Goal: Transaction & Acquisition: Purchase product/service

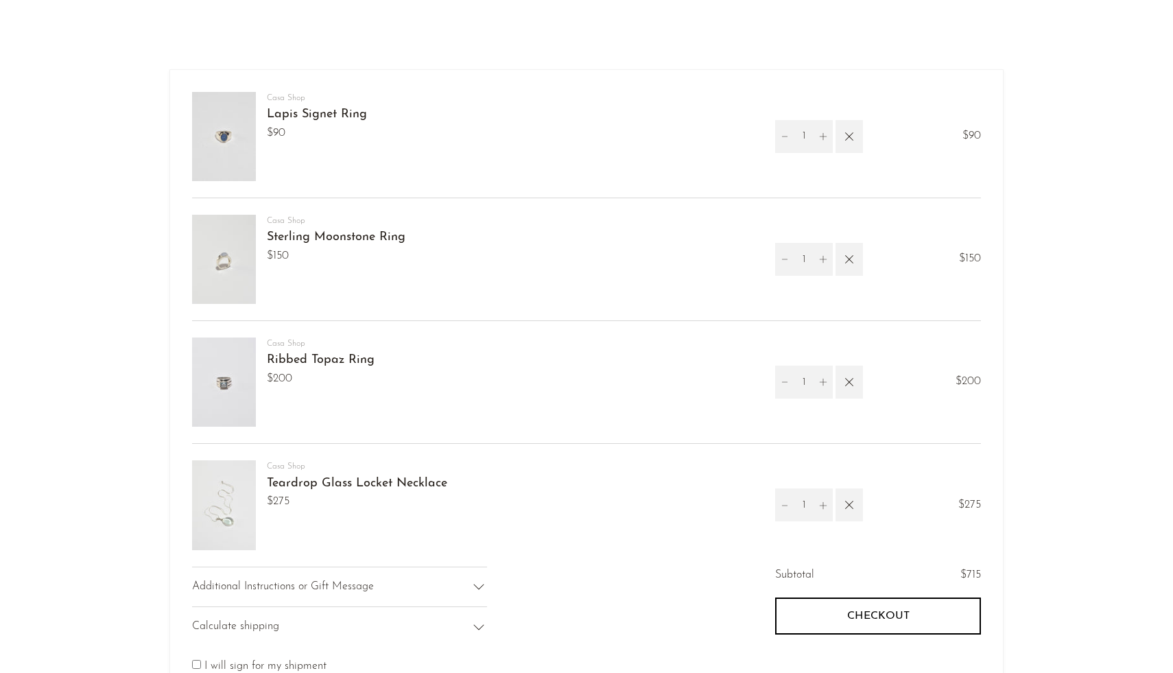
scroll to position [44, 0]
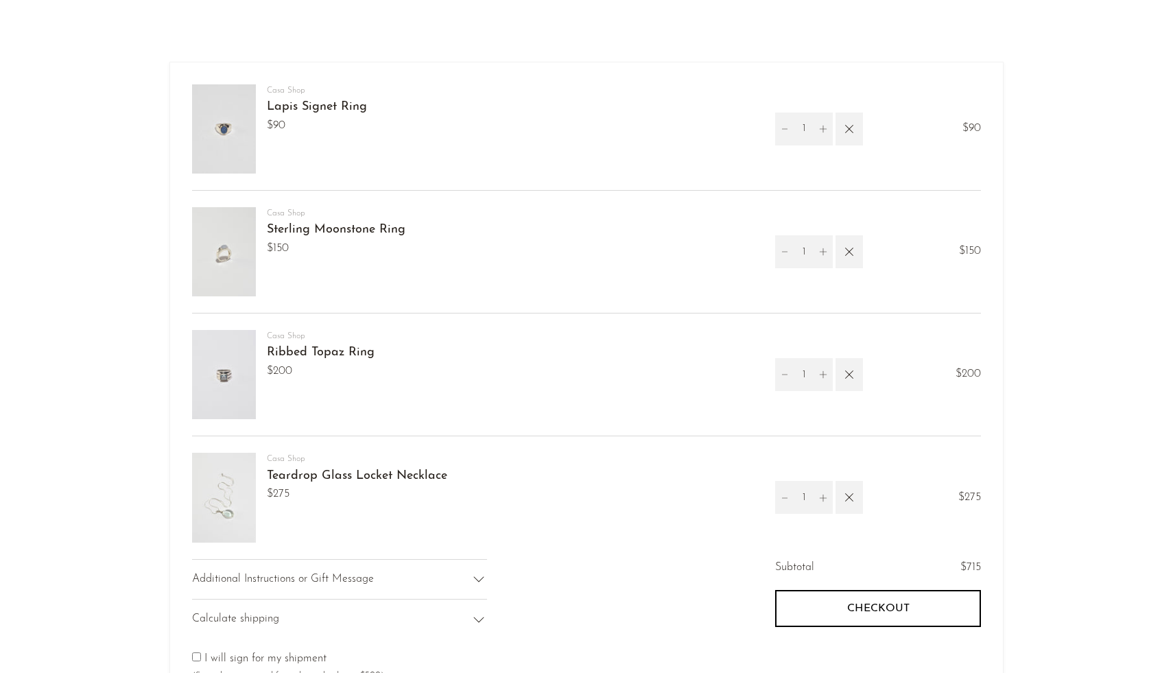
click at [228, 478] on img at bounding box center [224, 497] width 64 height 89
click at [290, 473] on link "Teardrop Glass Locket Necklace" at bounding box center [357, 476] width 180 height 12
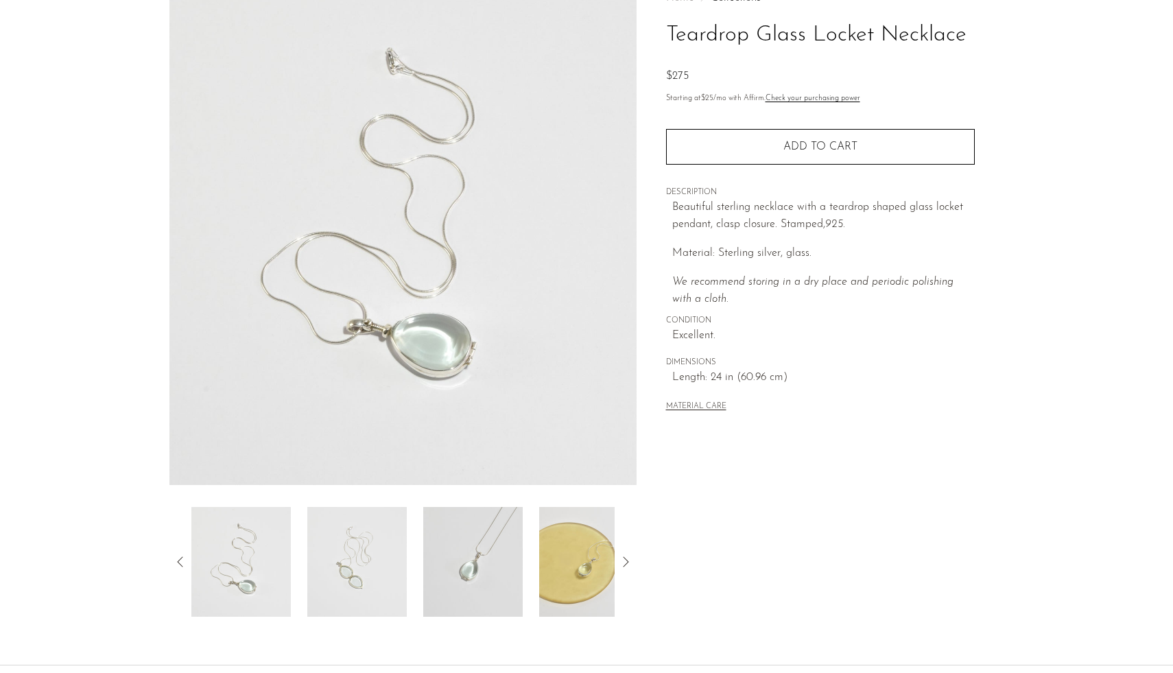
scroll to position [93, 0]
click at [324, 580] on img at bounding box center [356, 561] width 99 height 110
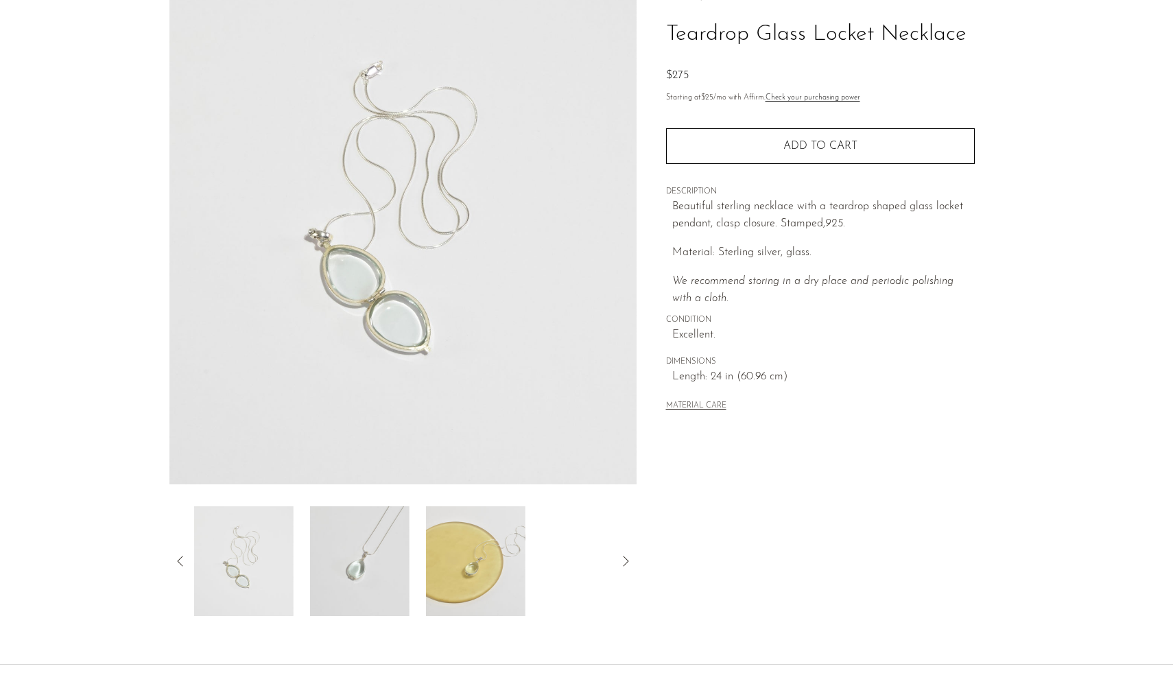
click at [333, 576] on img at bounding box center [359, 561] width 99 height 110
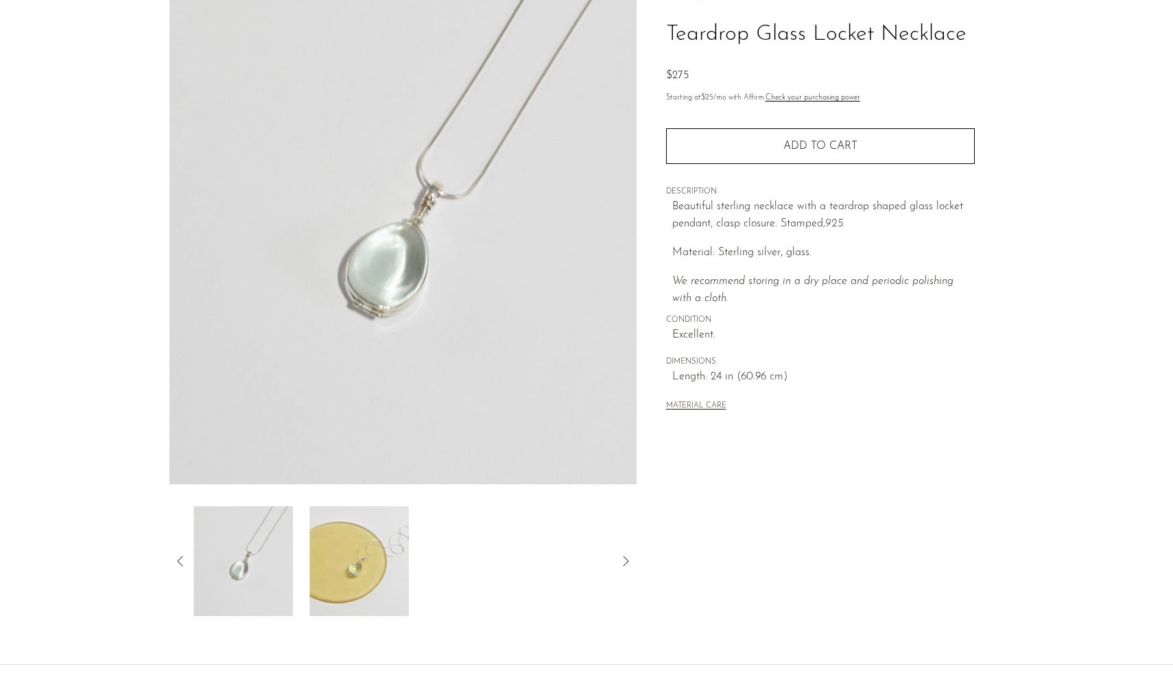
click at [333, 576] on img at bounding box center [358, 561] width 99 height 110
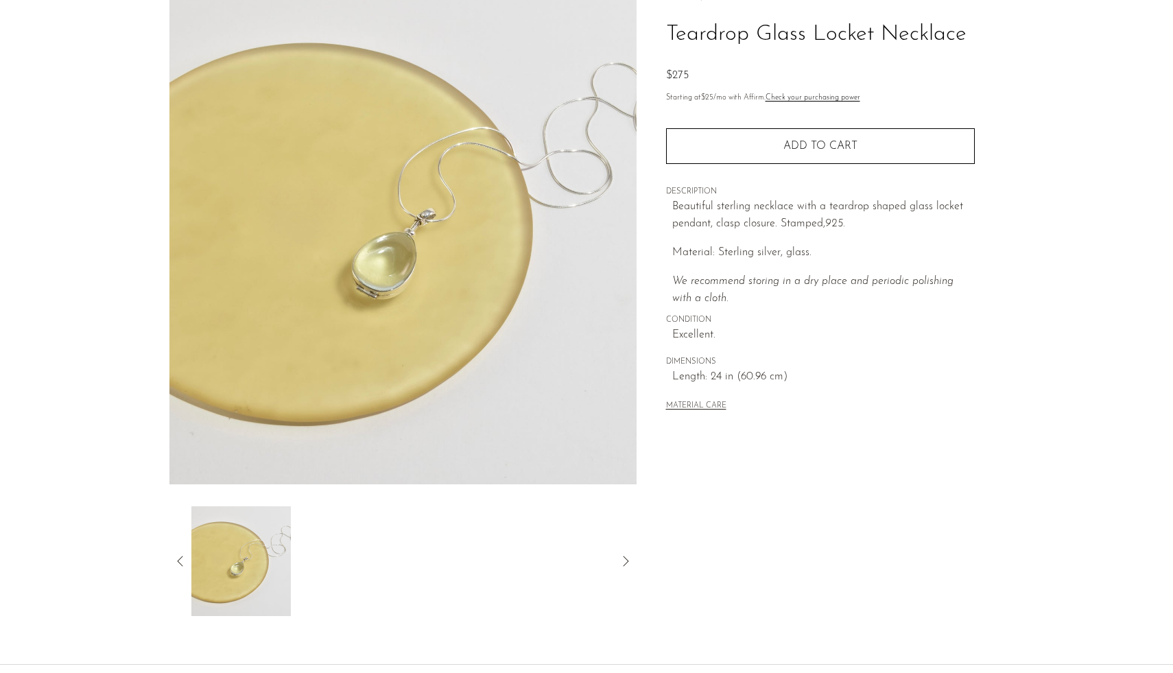
click at [184, 559] on icon at bounding box center [180, 561] width 16 height 16
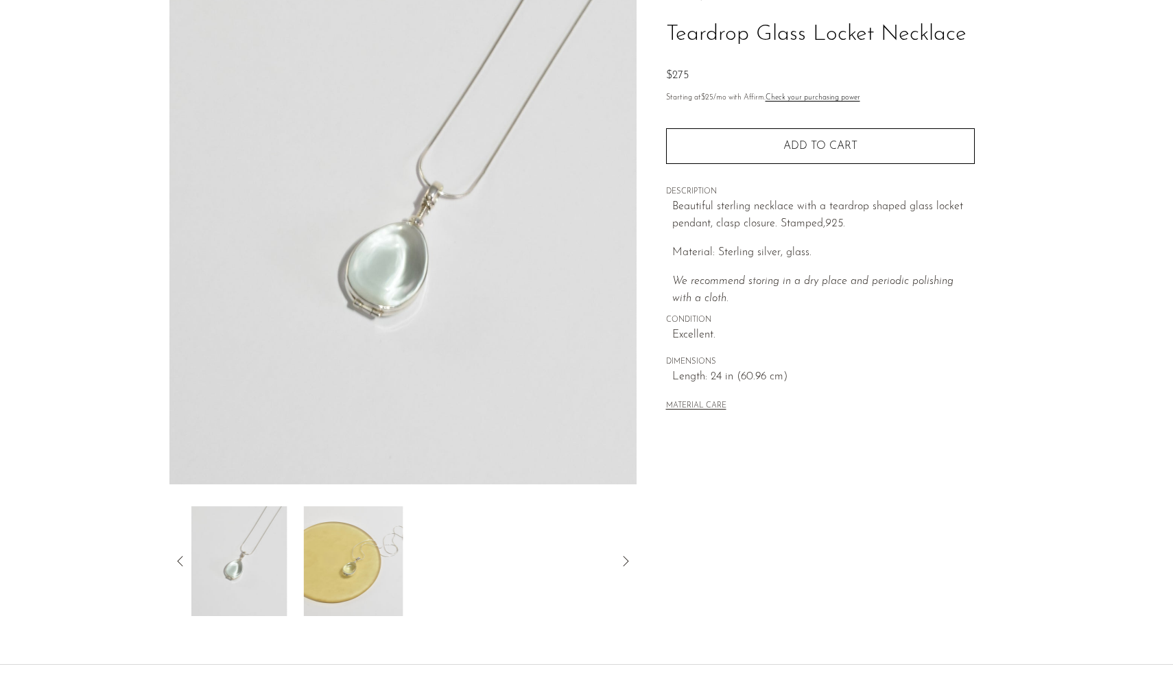
click at [184, 559] on icon at bounding box center [180, 561] width 16 height 16
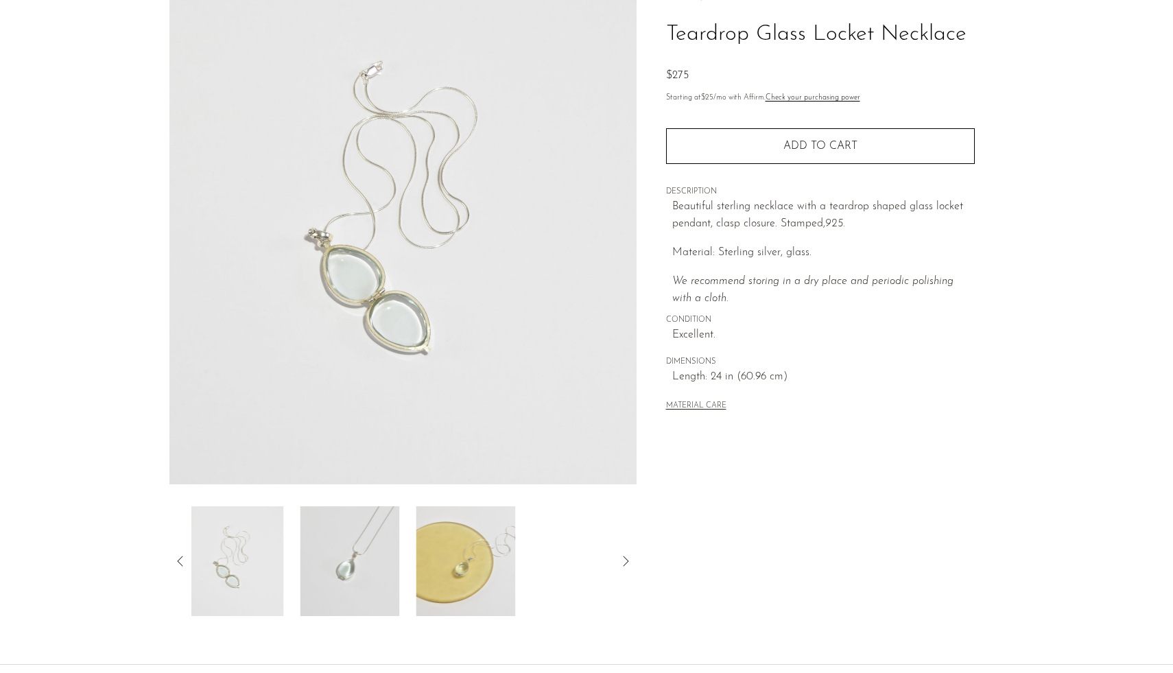
click at [184, 559] on icon at bounding box center [180, 561] width 16 height 16
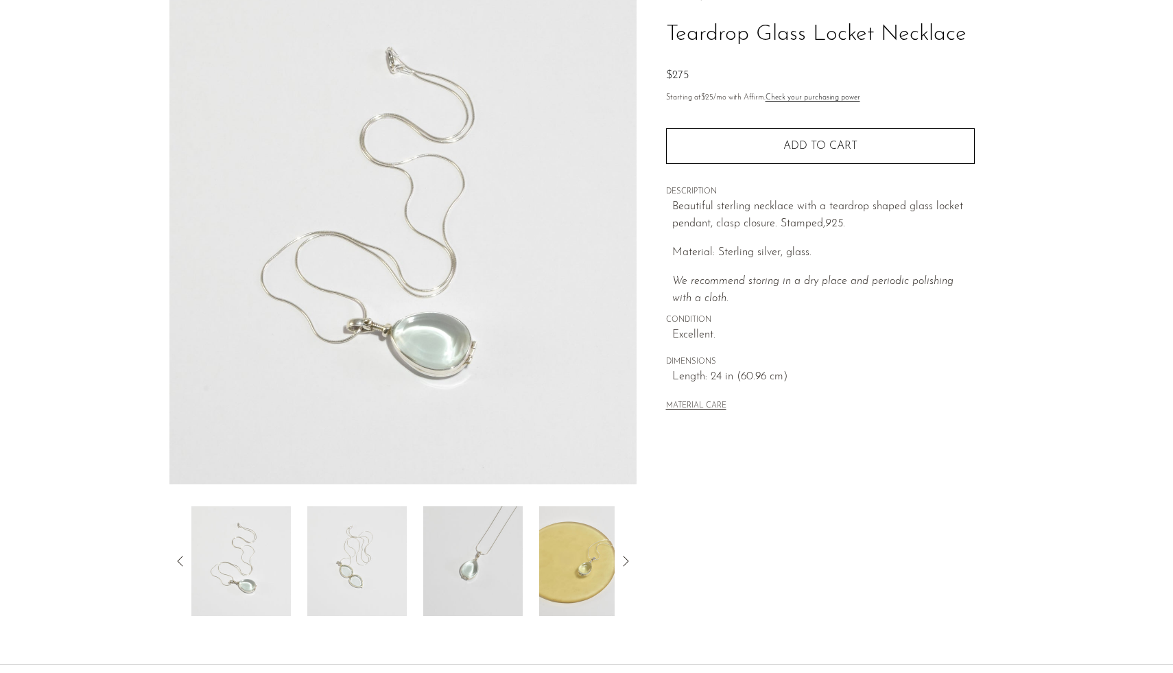
click at [265, 575] on img at bounding box center [240, 561] width 99 height 110
click at [109, 549] on section "Teardrop Glass Locket Necklace $275" at bounding box center [586, 293] width 1173 height 646
click at [455, 553] on img at bounding box center [472, 561] width 99 height 110
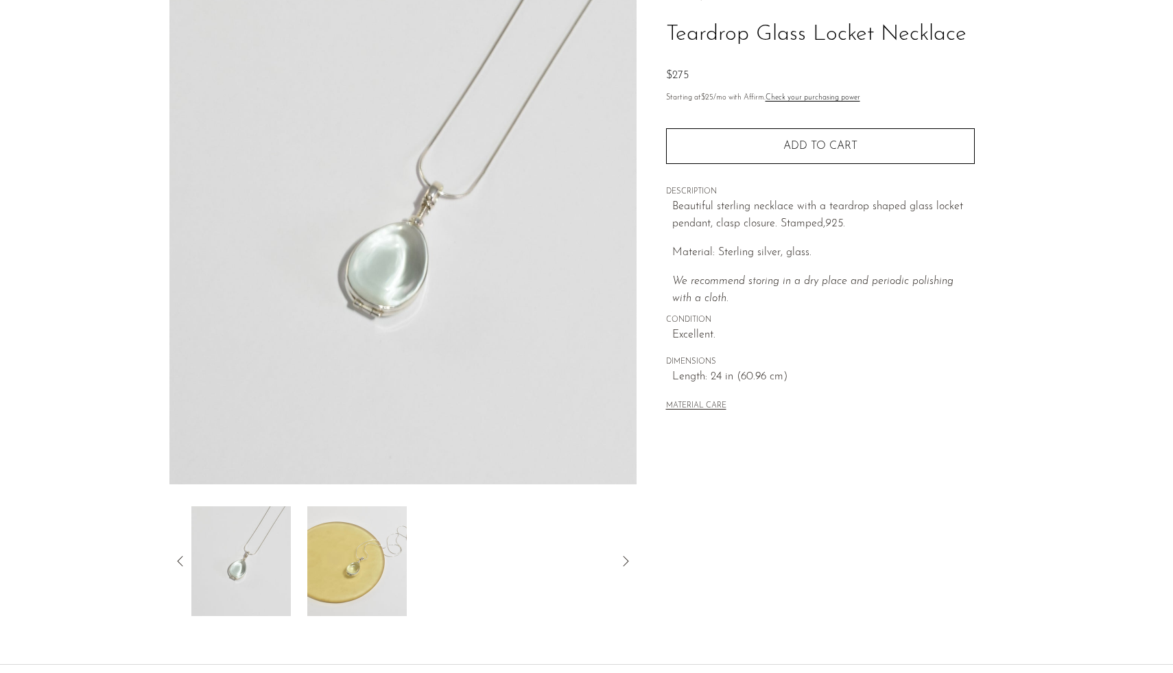
scroll to position [0, 0]
